Goal: Task Accomplishment & Management: Use online tool/utility

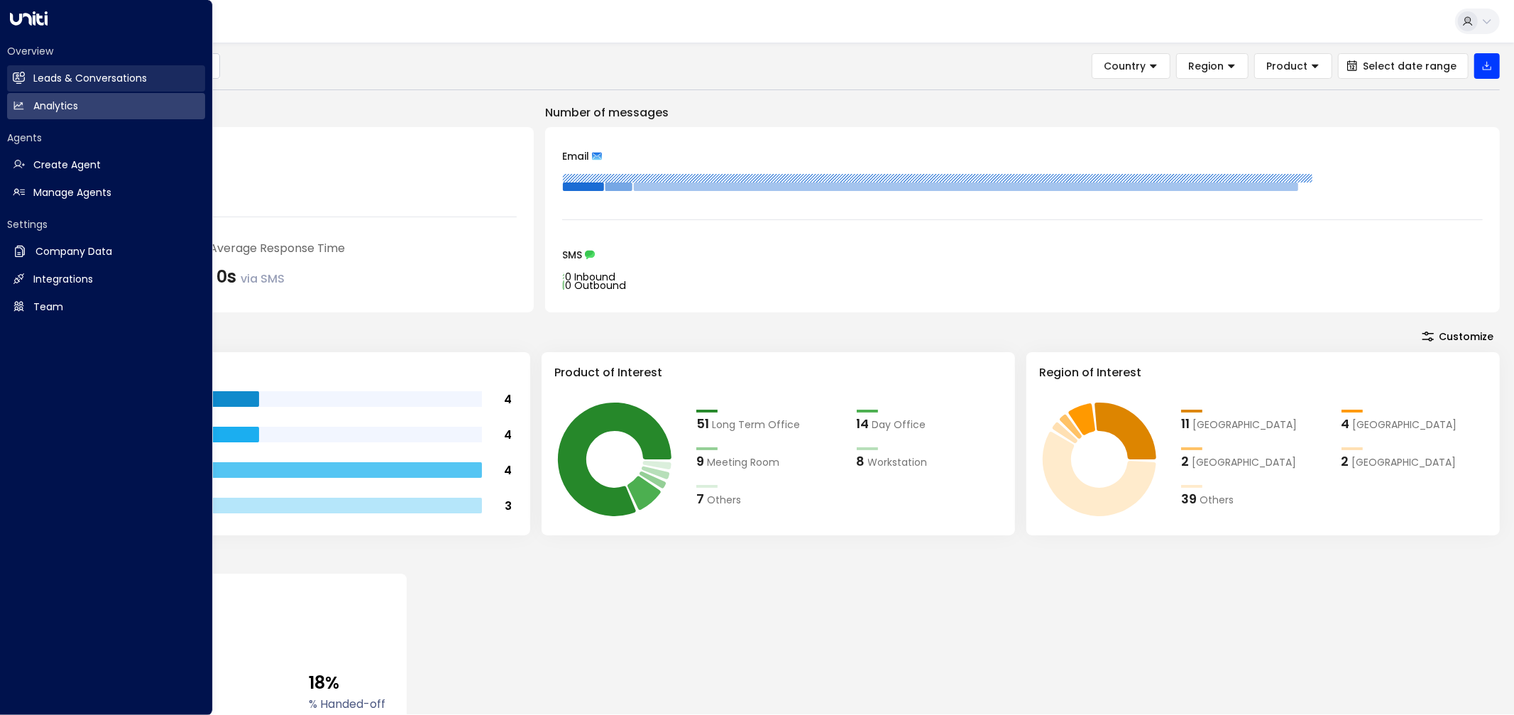
scroll to position [79, 0]
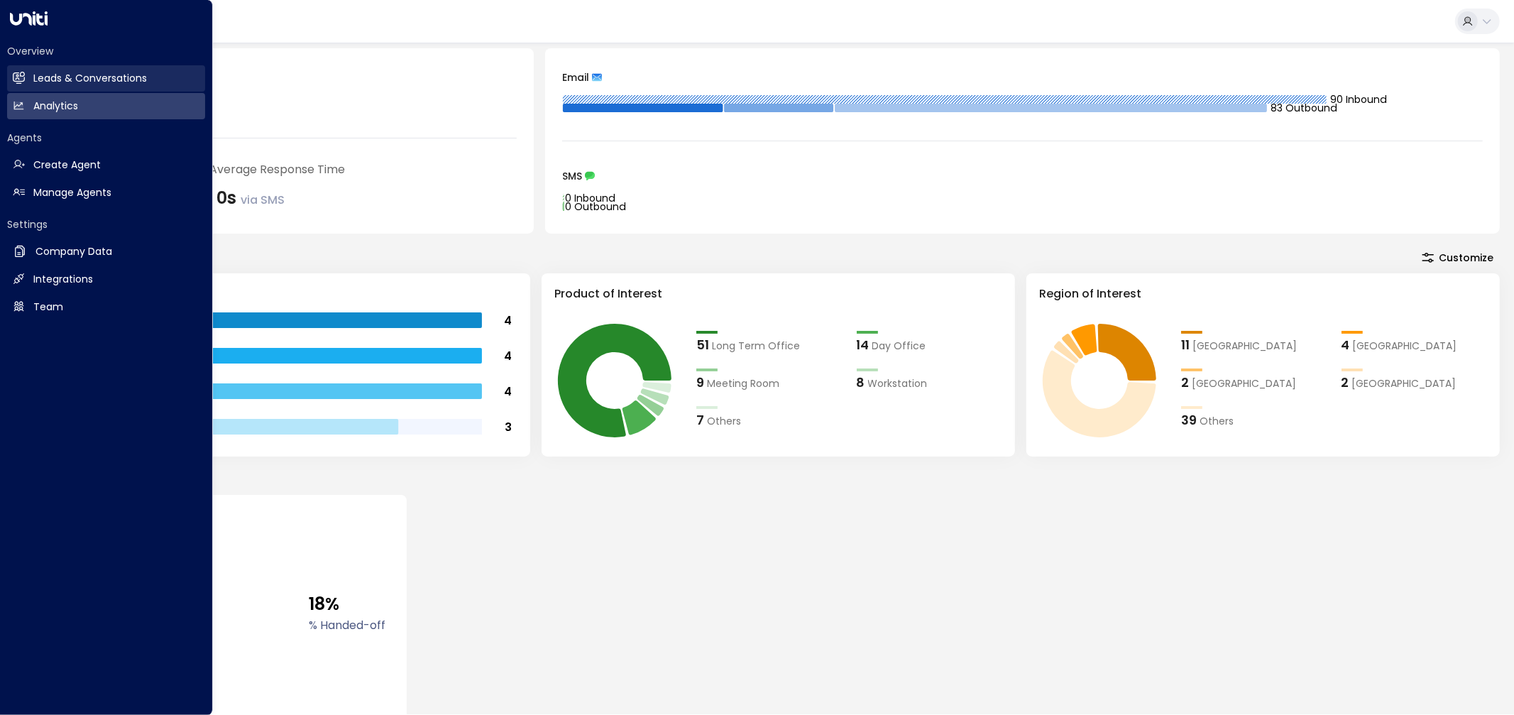
click at [69, 72] on h2 "Leads & Conversations" at bounding box center [90, 78] width 114 height 15
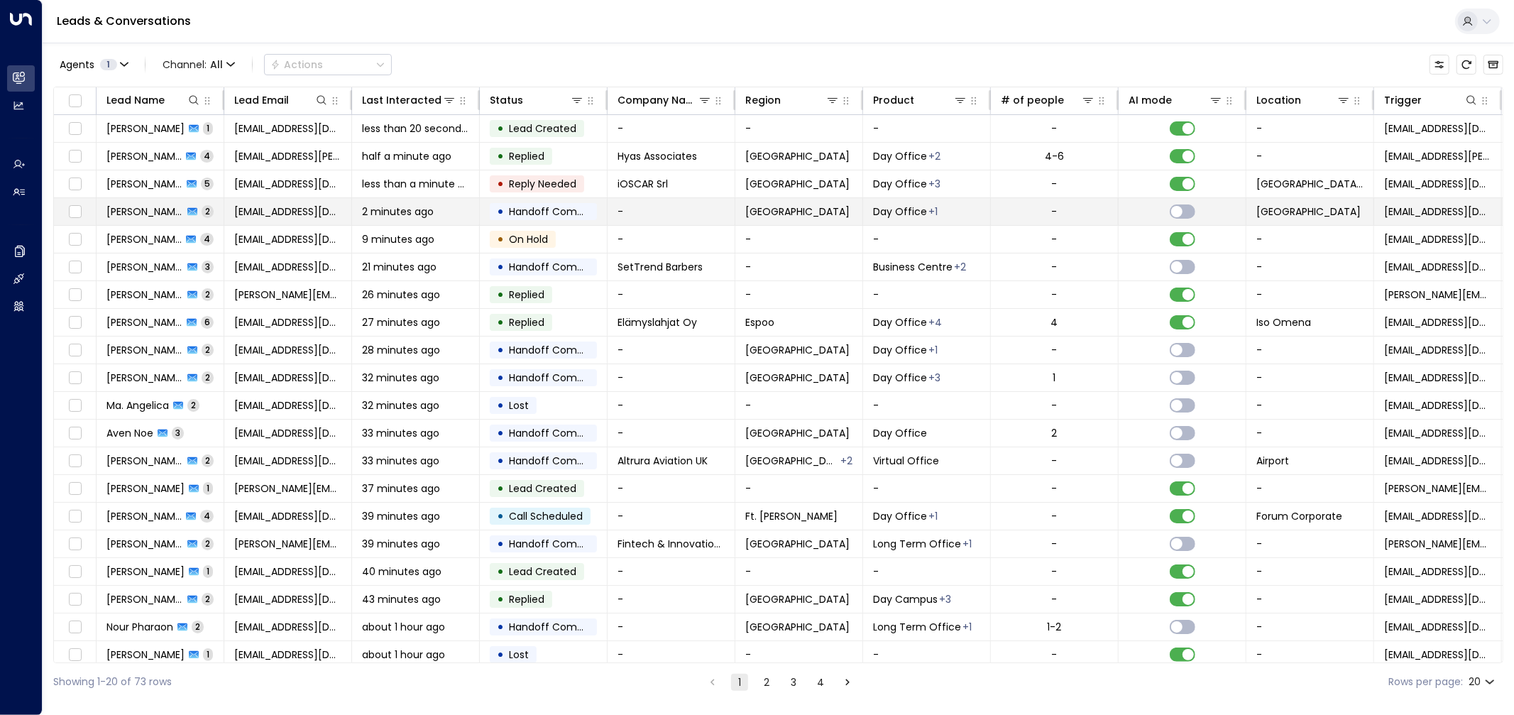
click at [401, 209] on span "2 minutes ago" at bounding box center [398, 211] width 72 height 14
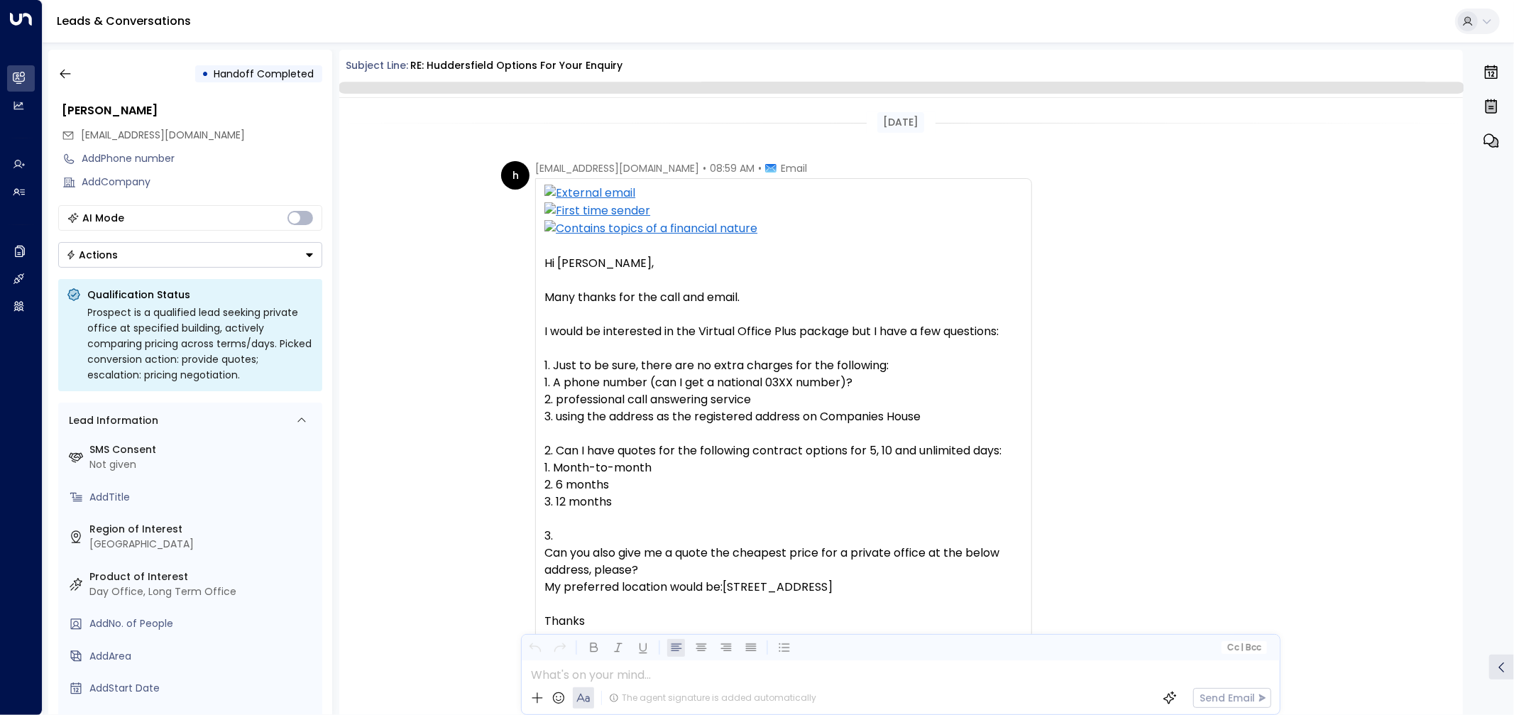
scroll to position [544, 0]
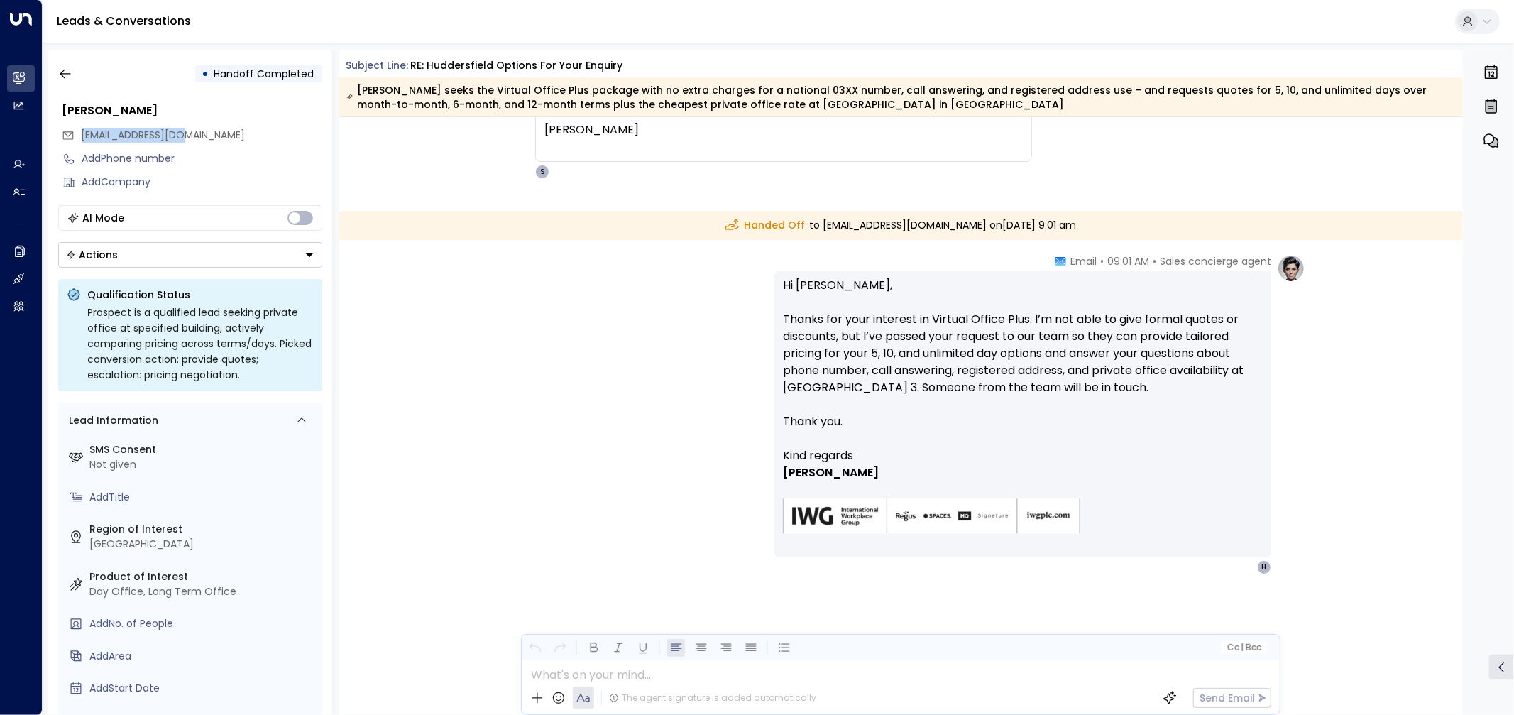
drag, startPoint x: 209, startPoint y: 136, endPoint x: 80, endPoint y: 131, distance: 128.6
click at [80, 131] on div "[EMAIL_ADDRESS][DOMAIN_NAME]" at bounding box center [192, 135] width 261 height 23
copy span "[EMAIL_ADDRESS][DOMAIN_NAME]"
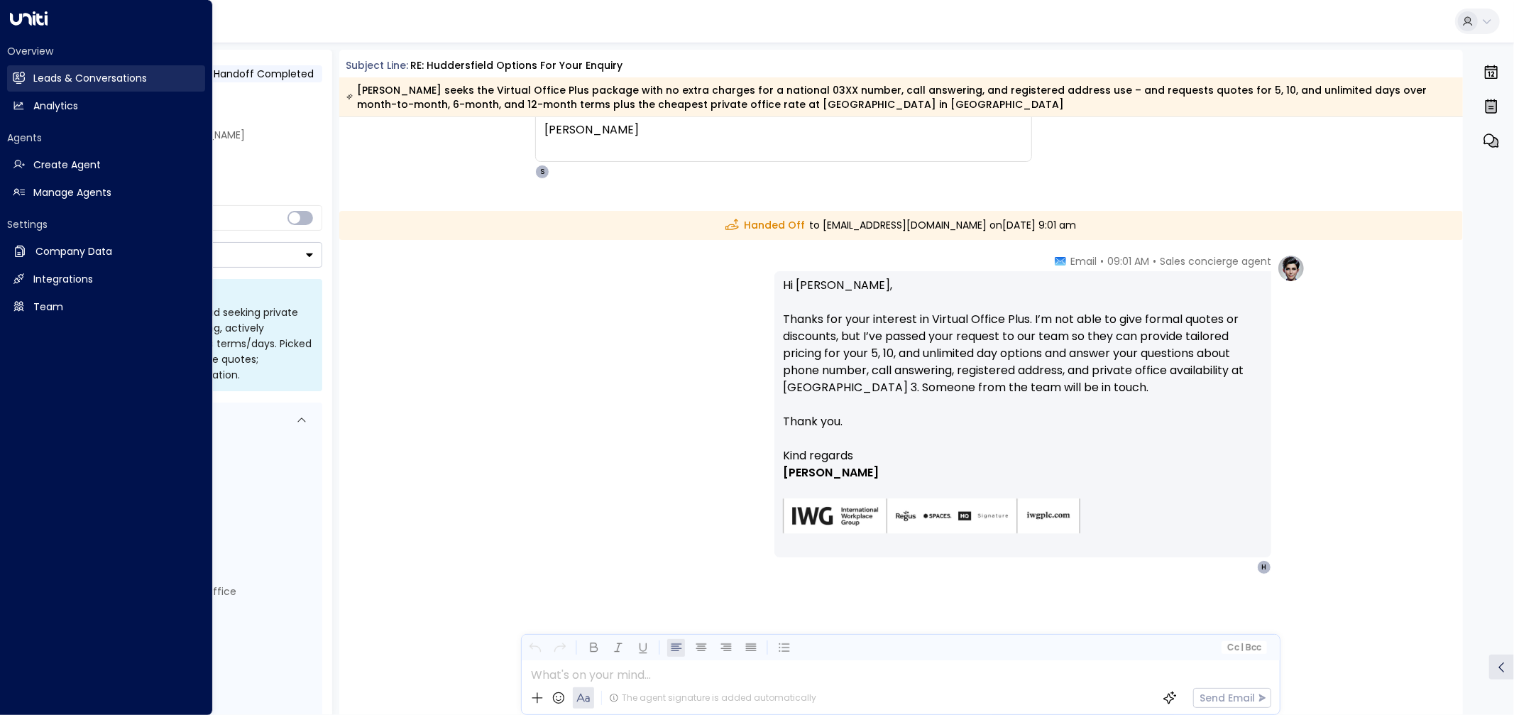
click at [60, 75] on h2 "Leads & Conversations" at bounding box center [90, 78] width 114 height 15
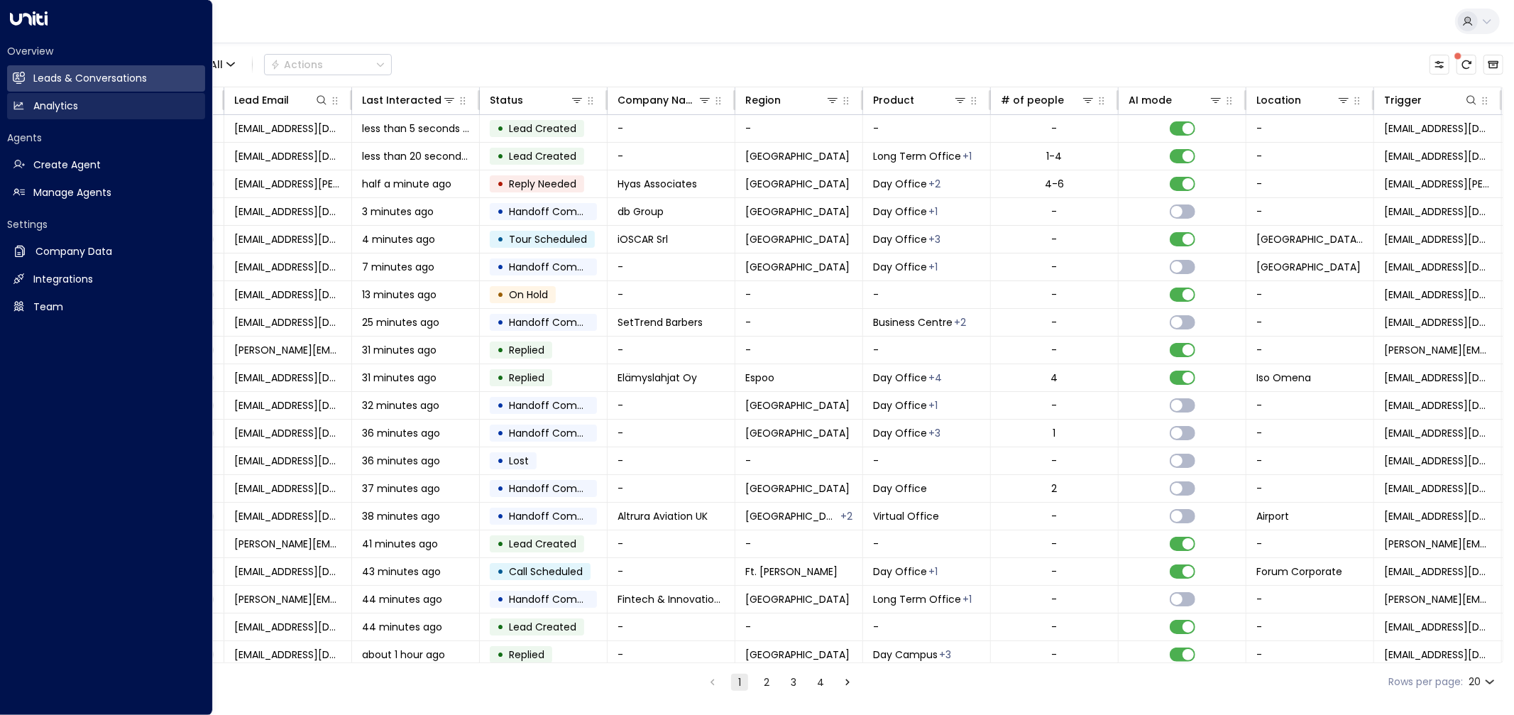
click at [97, 109] on link "Analytics Analytics" at bounding box center [106, 106] width 198 height 26
